Goal: Information Seeking & Learning: Compare options

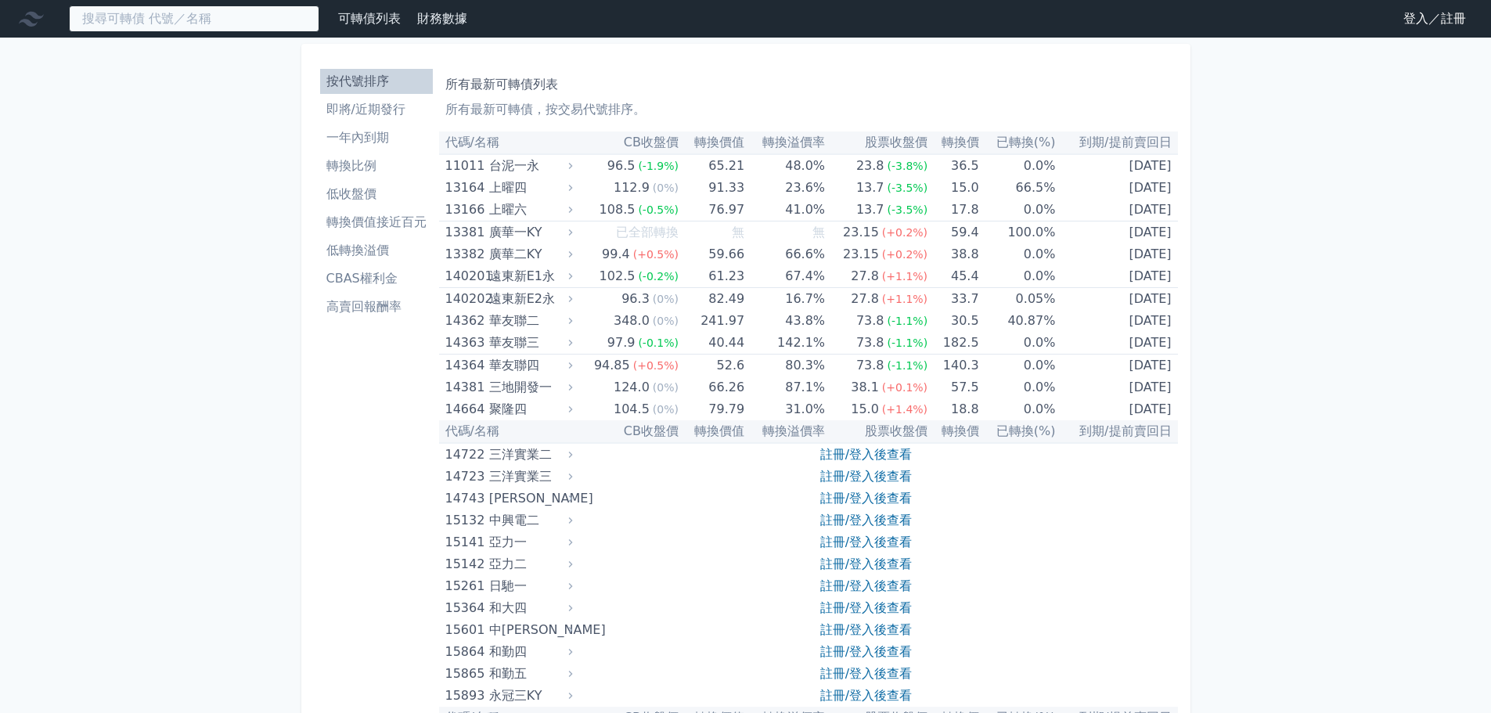
click at [222, 20] on input at bounding box center [194, 18] width 250 height 27
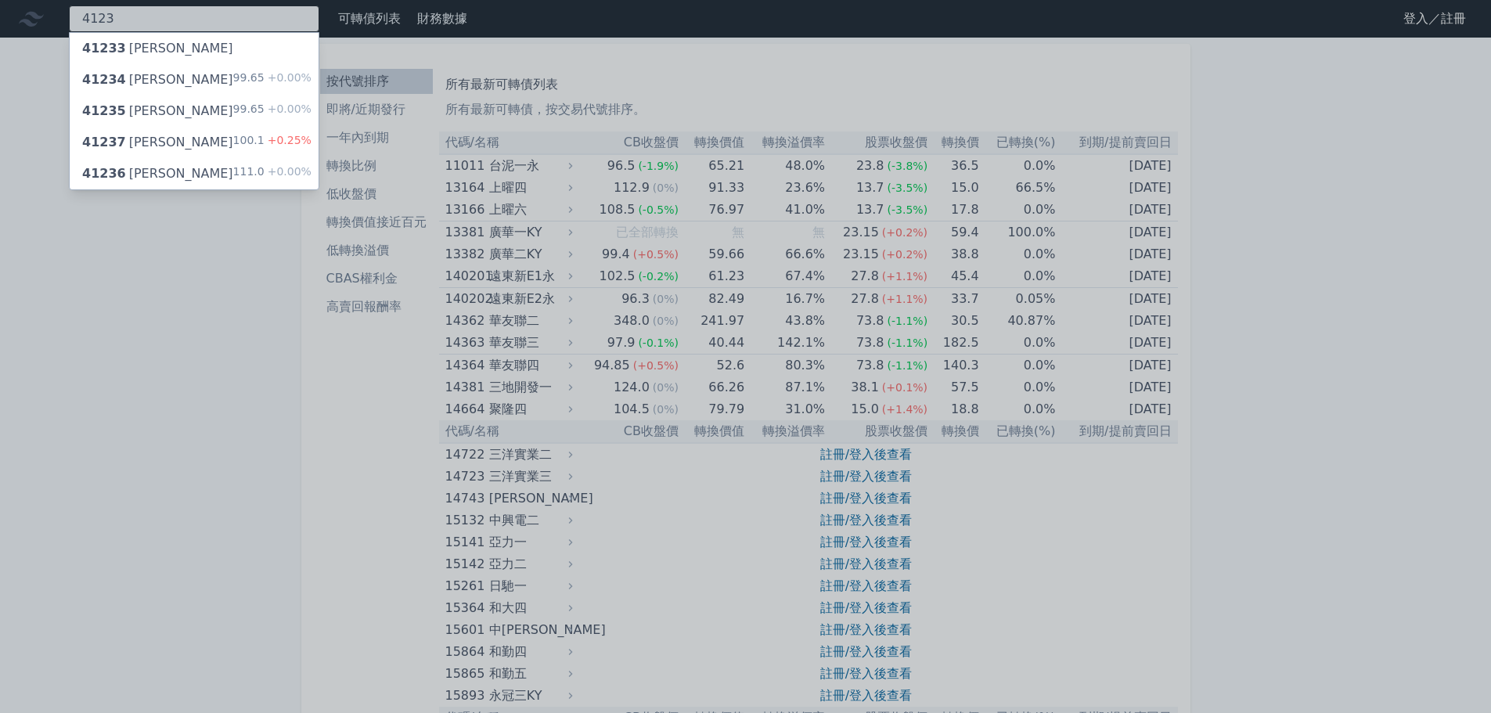
type input "4123"
click at [258, 79] on div "99.65 +0.00%" at bounding box center [272, 79] width 78 height 19
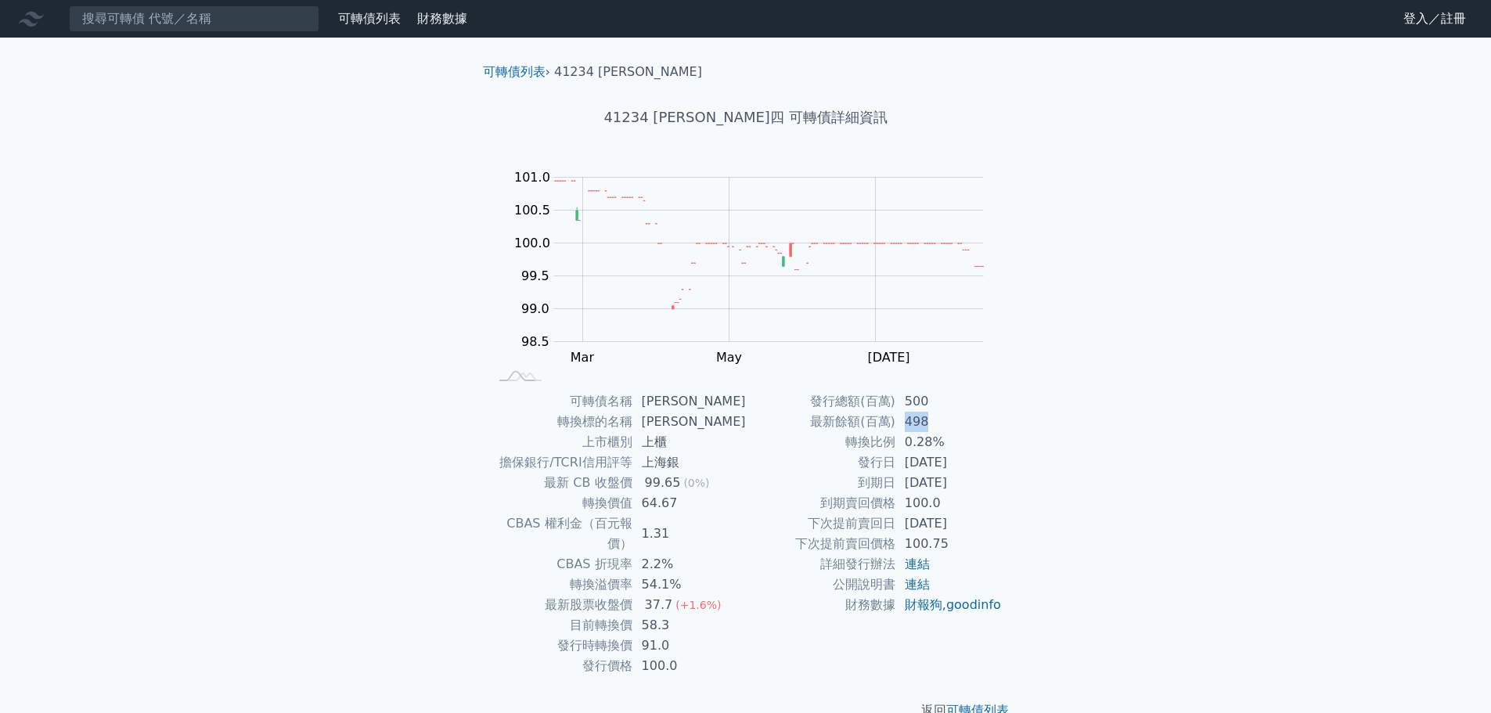
drag, startPoint x: 899, startPoint y: 427, endPoint x: 931, endPoint y: 423, distance: 31.5
click at [931, 423] on td "498" at bounding box center [949, 422] width 107 height 20
click at [251, 31] on input at bounding box center [194, 18] width 250 height 27
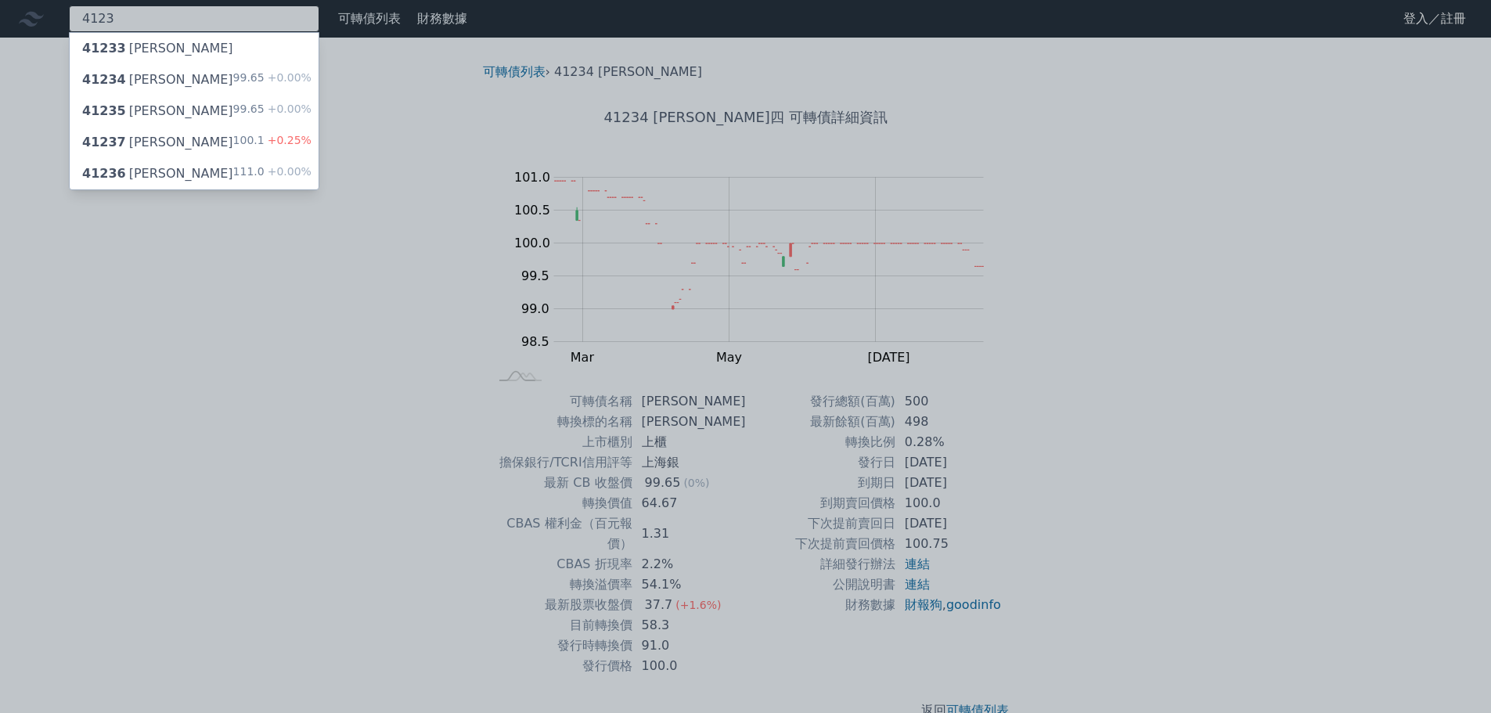
type input "4123"
click at [276, 101] on div "41235 [PERSON_NAME]五 99.65 +0.00%" at bounding box center [194, 111] width 249 height 31
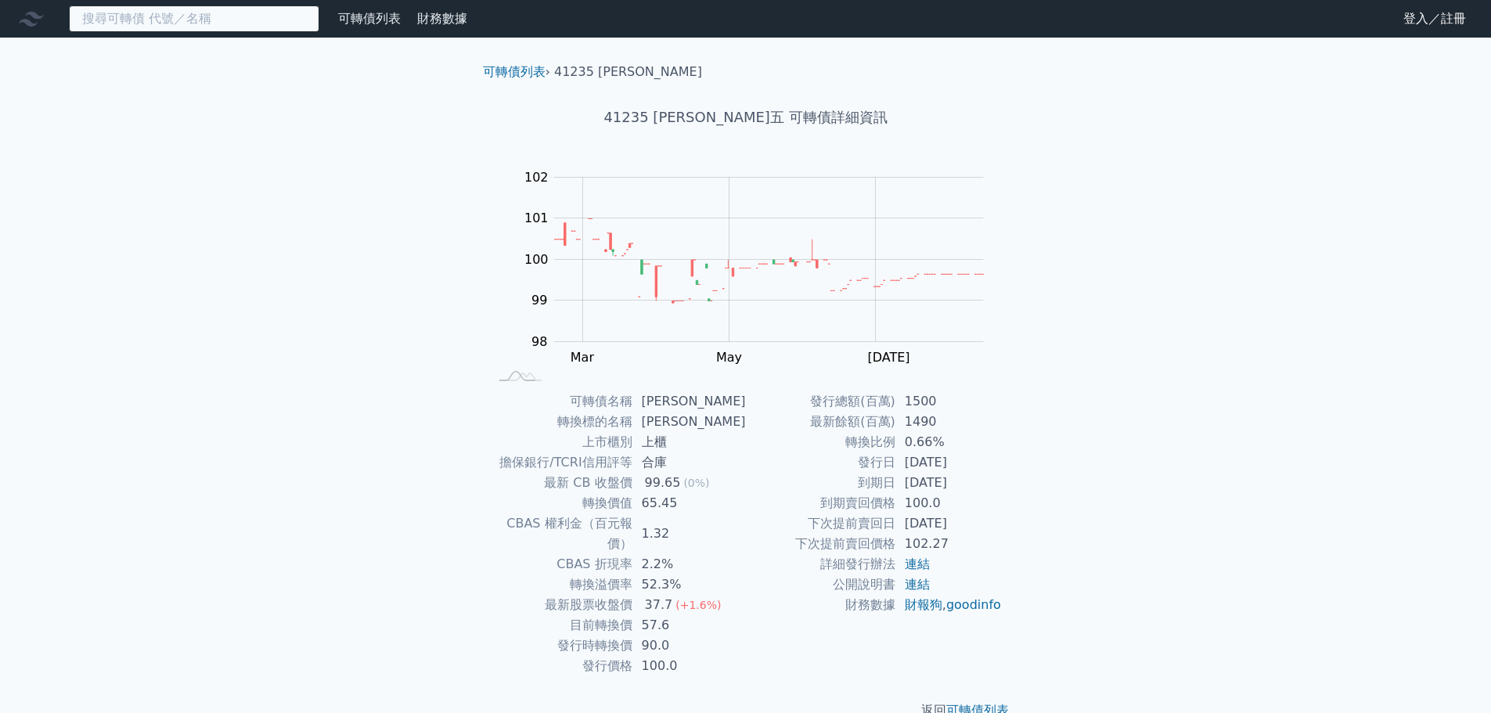
click at [223, 10] on input at bounding box center [194, 18] width 250 height 27
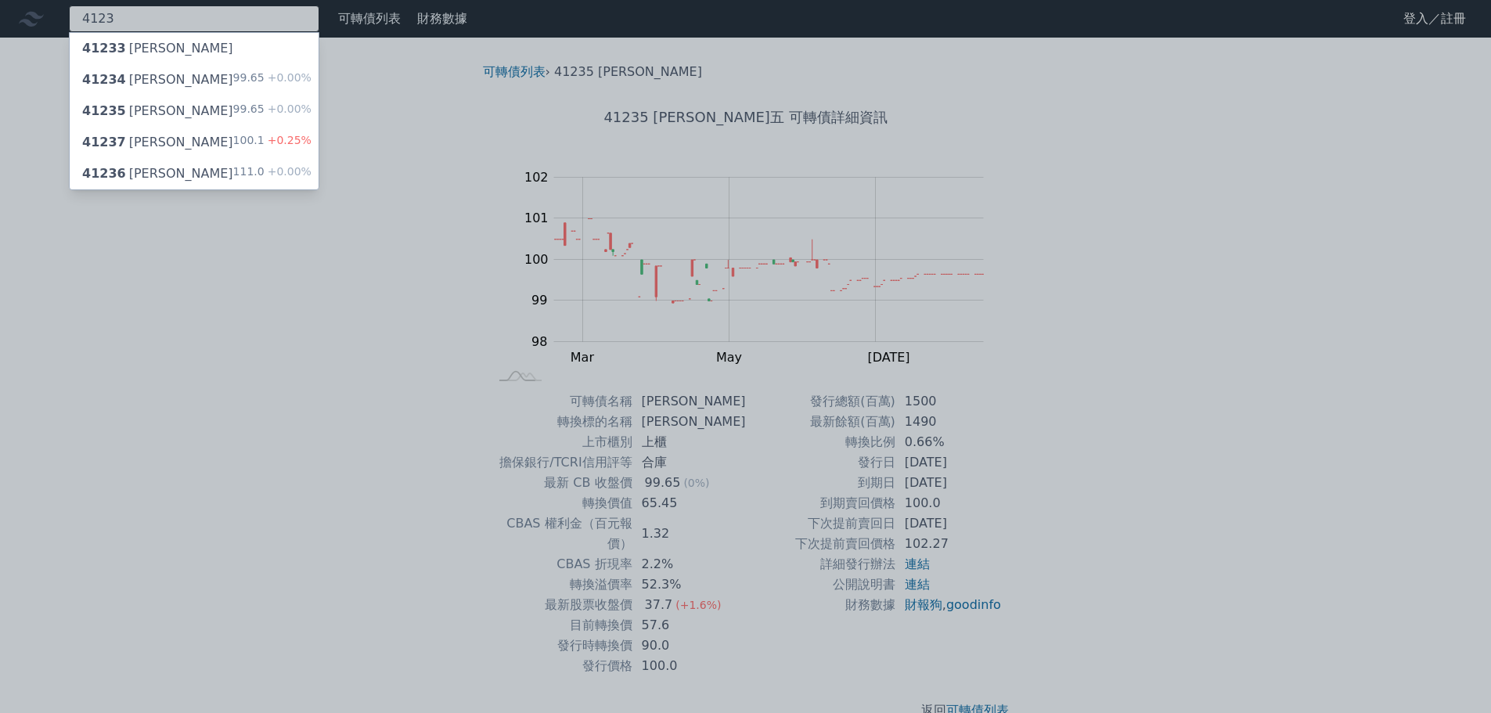
type input "4123"
click at [165, 168] on div "41236 [PERSON_NAME]六 111.0 +0.00%" at bounding box center [194, 173] width 249 height 31
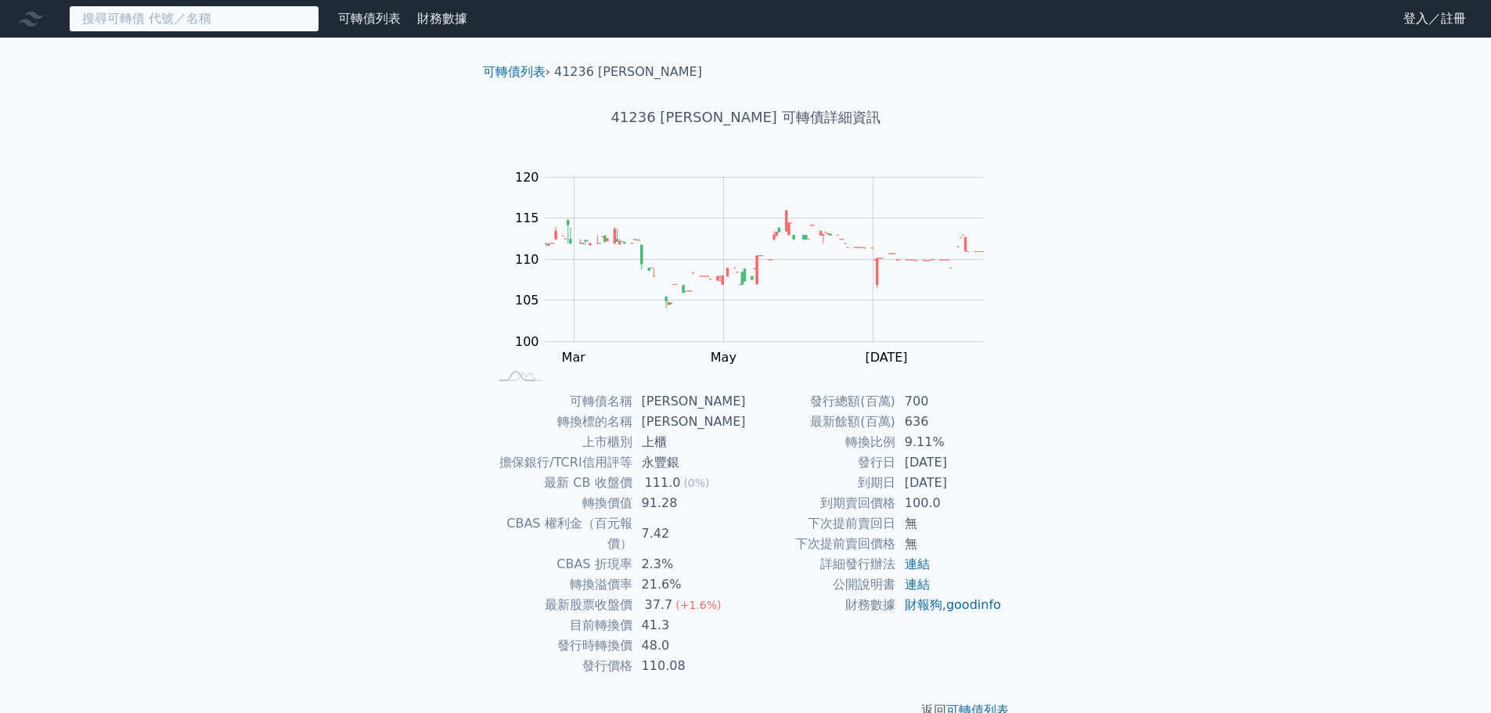
click at [187, 15] on input at bounding box center [194, 18] width 250 height 27
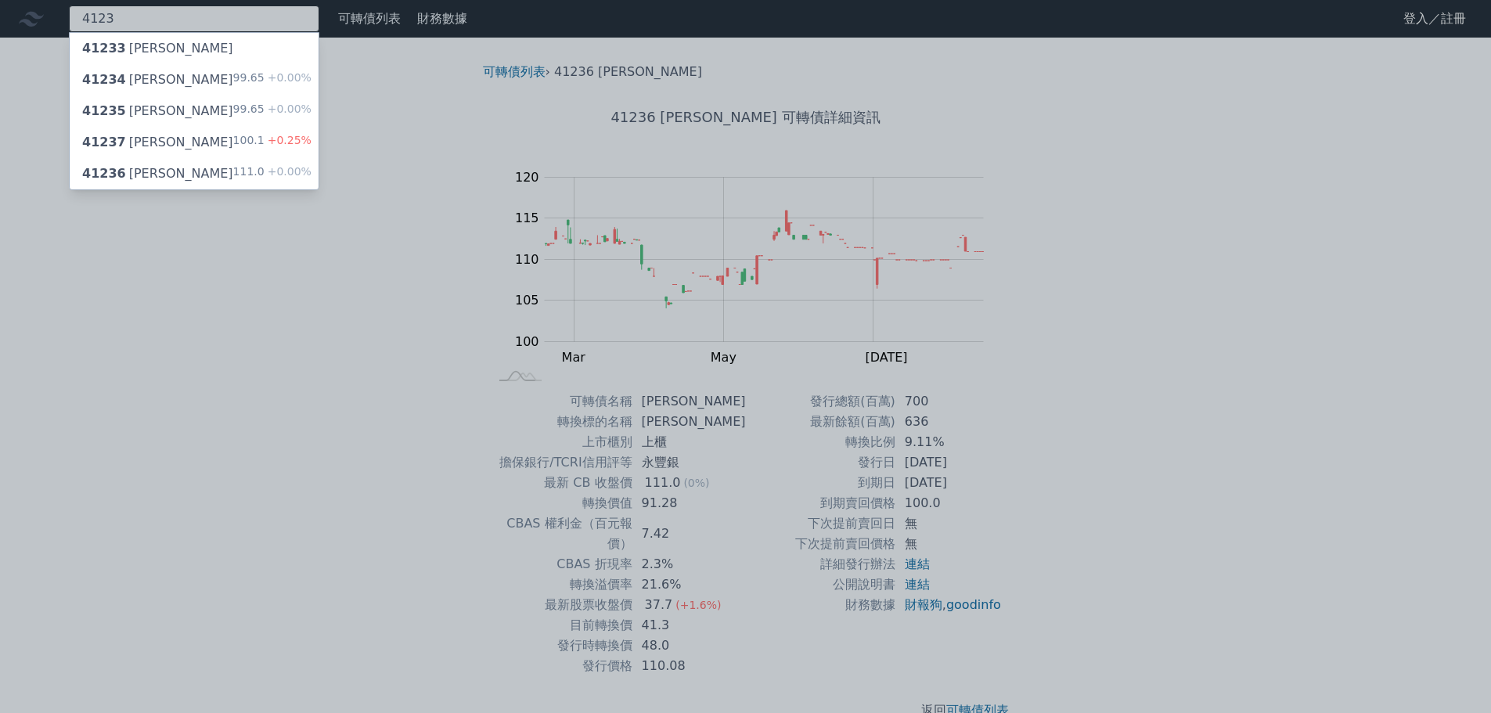
type input "4123"
click at [179, 150] on div "41237 [PERSON_NAME]七 100.1 +0.25%" at bounding box center [194, 142] width 249 height 31
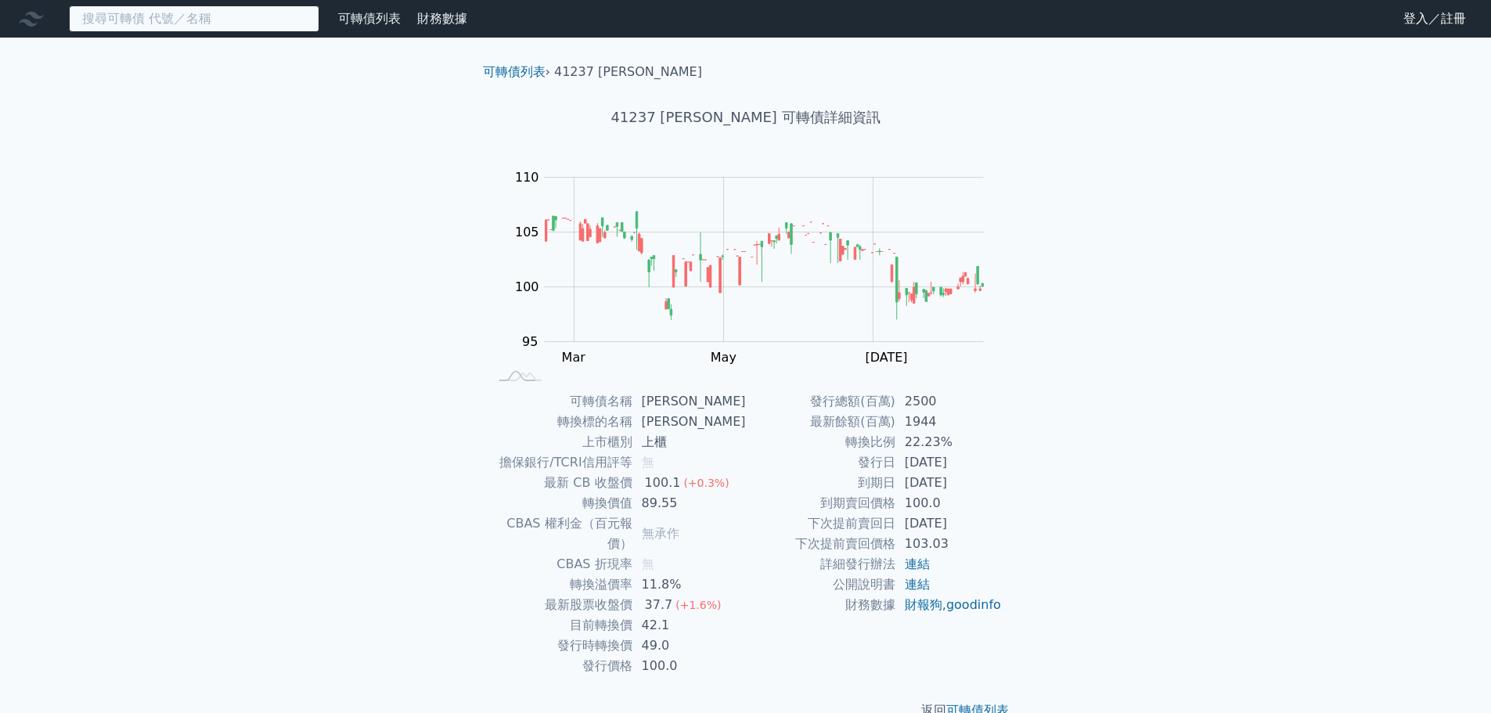
click at [206, 9] on input at bounding box center [194, 18] width 250 height 27
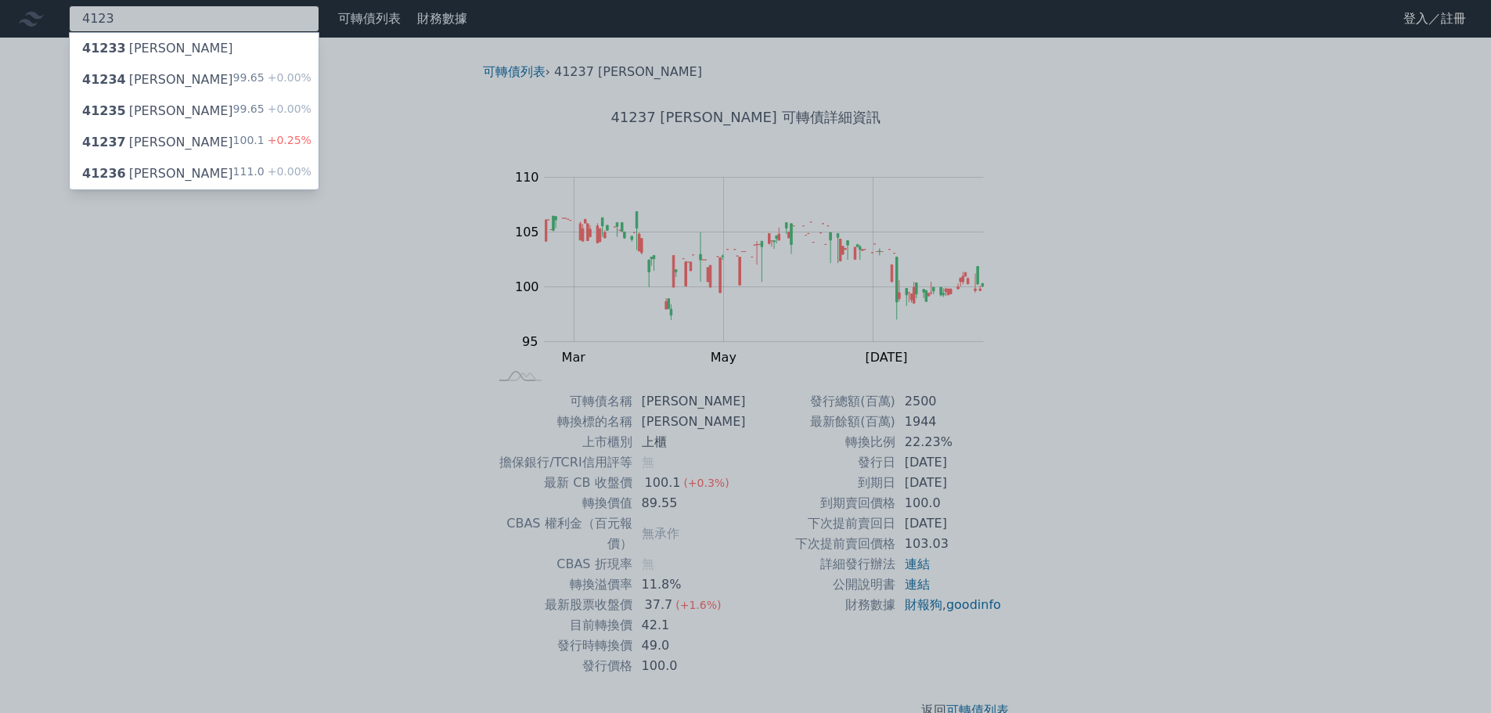
type input "4123"
click at [215, 175] on div "41236 [PERSON_NAME]六 111.0 +0.00%" at bounding box center [194, 173] width 249 height 31
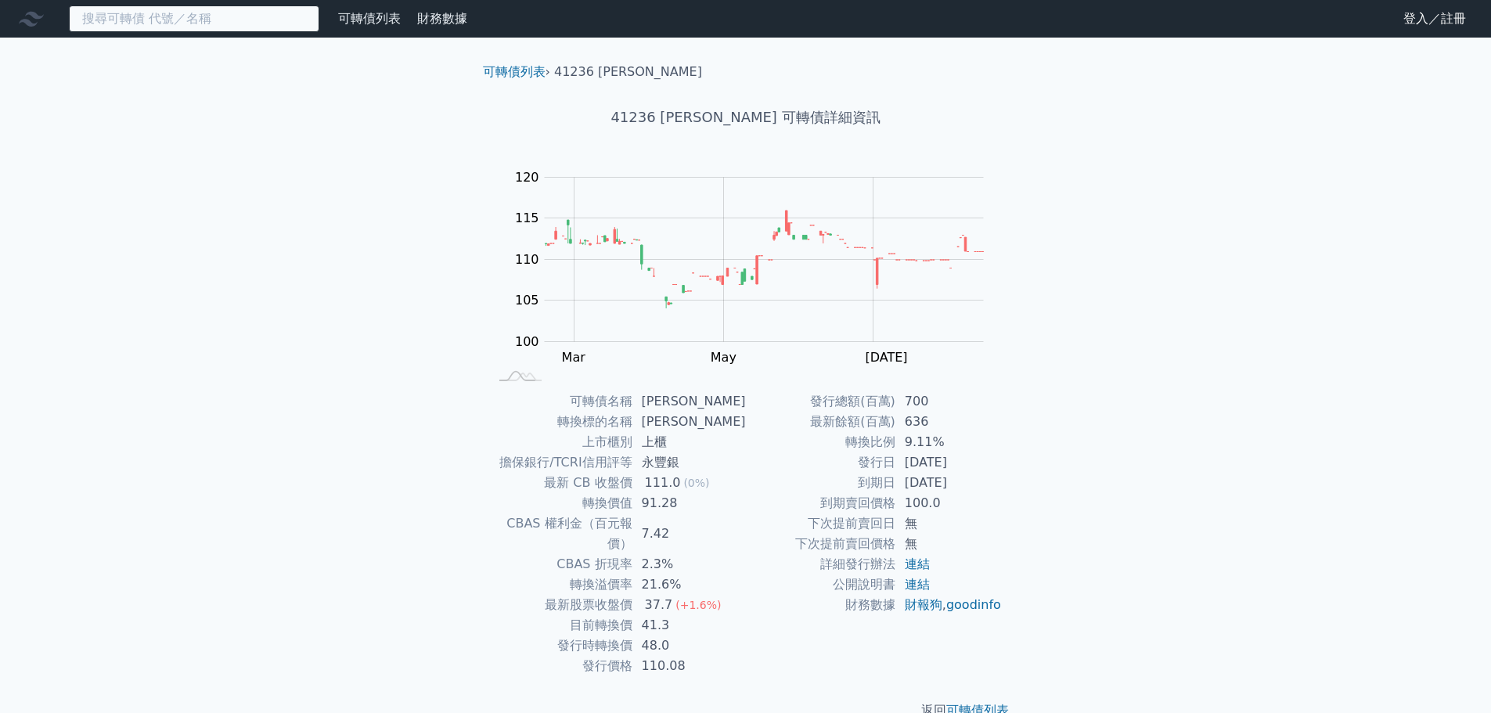
click at [158, 9] on input at bounding box center [194, 18] width 250 height 27
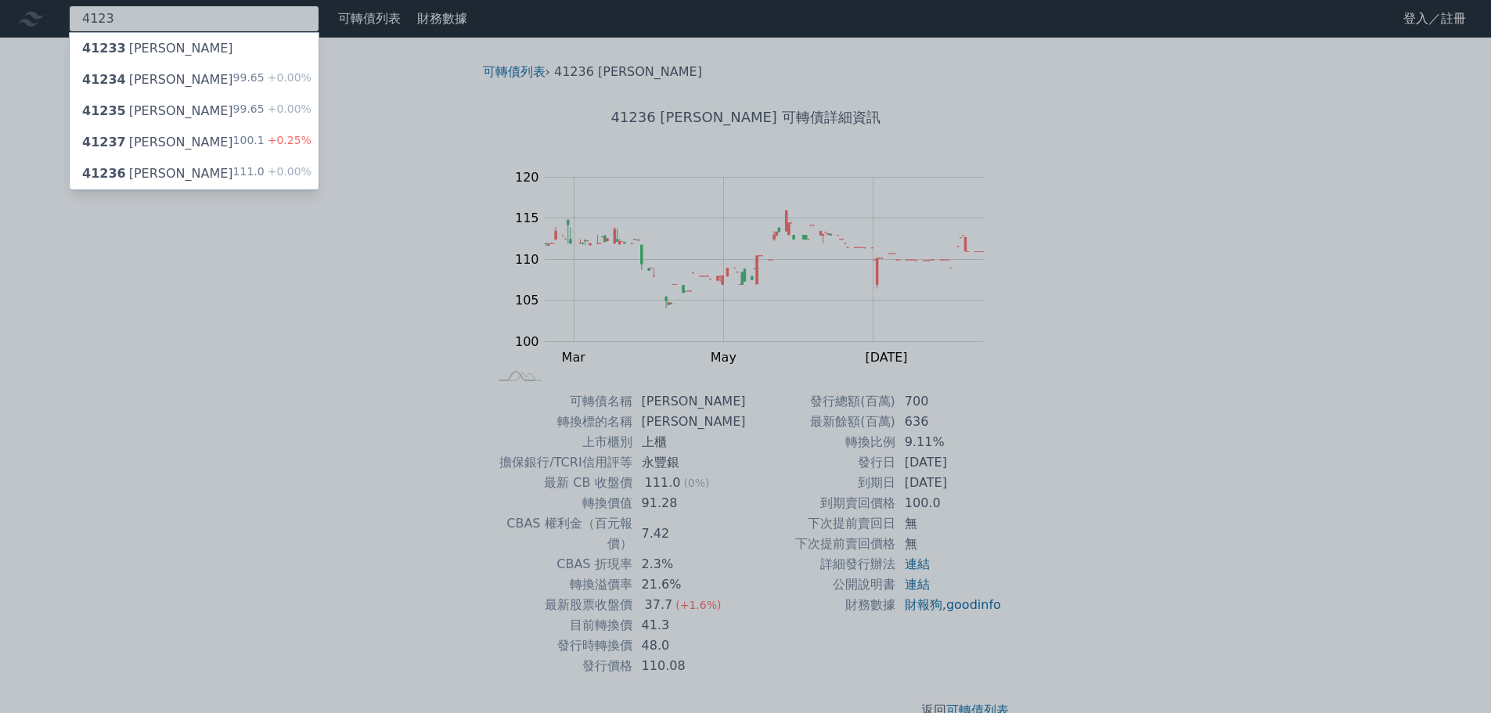
type input "4123"
click at [150, 137] on div "41237 [PERSON_NAME]" at bounding box center [157, 142] width 151 height 19
